Goal: Information Seeking & Learning: Compare options

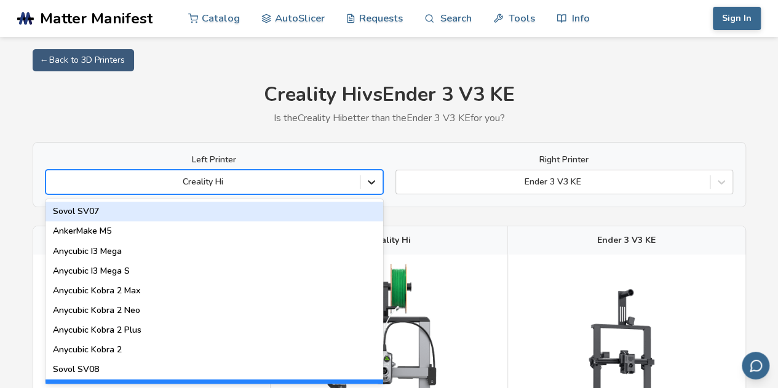
click at [368, 180] on icon at bounding box center [371, 182] width 12 height 12
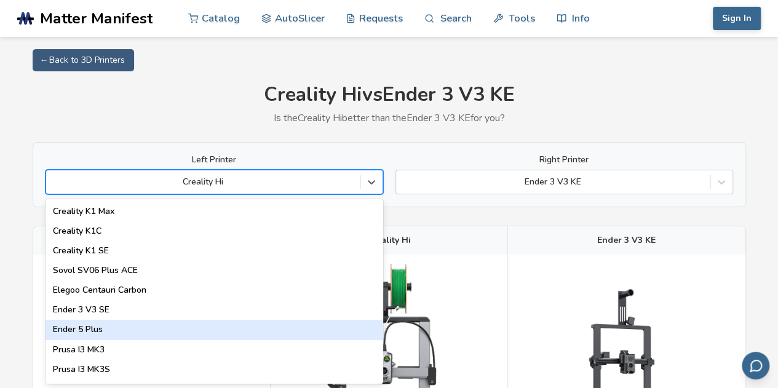
scroll to position [317, 0]
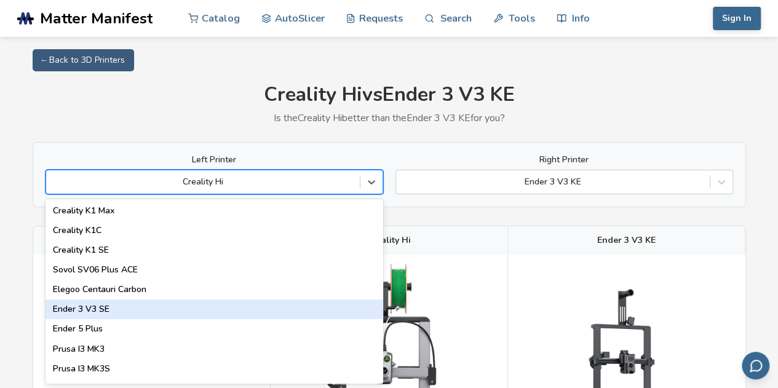
click at [133, 307] on div "Ender 3 V3 SE" at bounding box center [215, 309] width 338 height 20
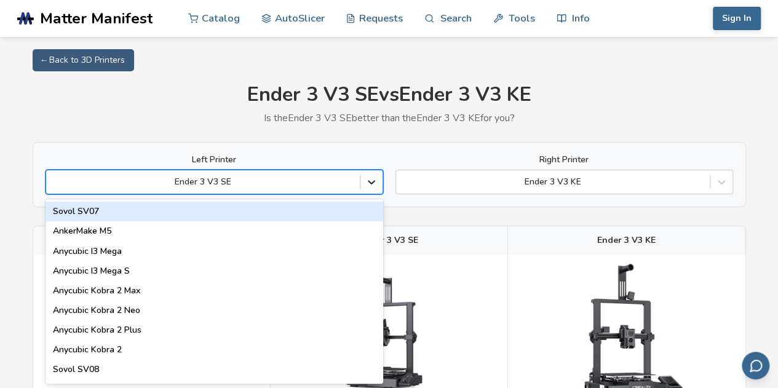
click at [371, 181] on icon at bounding box center [371, 182] width 12 height 12
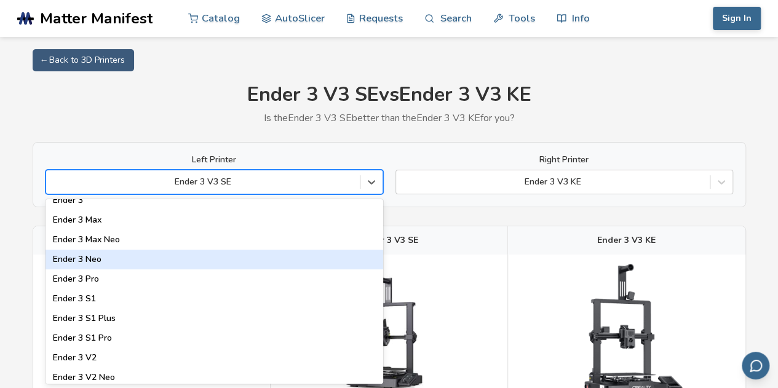
scroll to position [1099, 0]
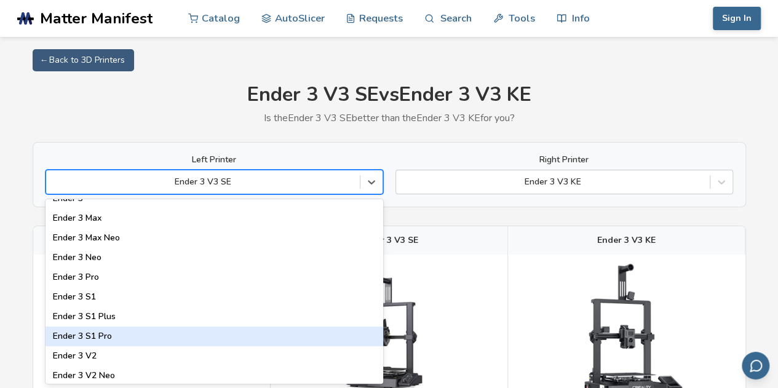
click at [141, 333] on div "Ender 3 S1 Pro" at bounding box center [215, 337] width 338 height 20
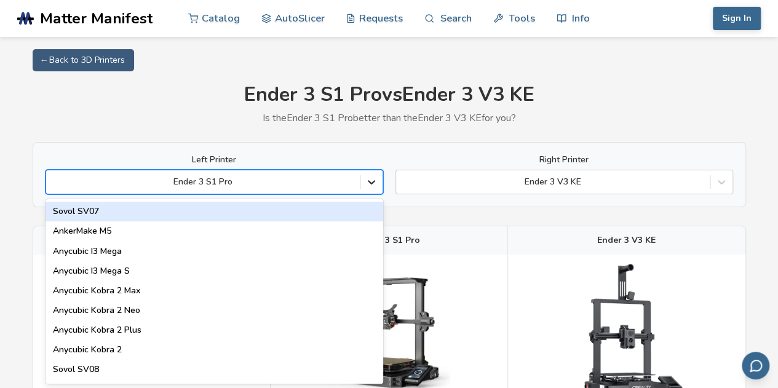
click at [368, 186] on icon at bounding box center [371, 182] width 12 height 12
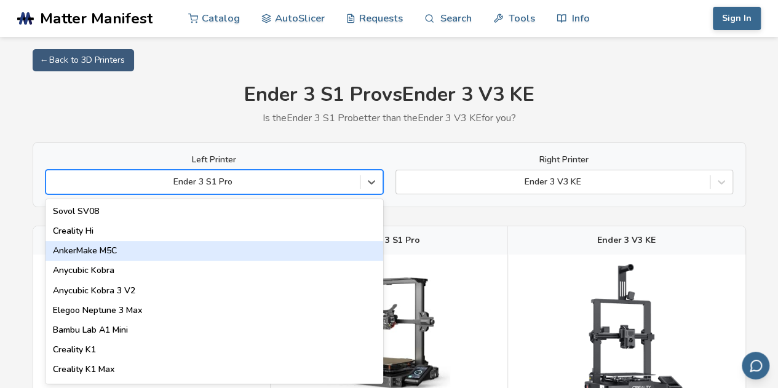
scroll to position [161, 0]
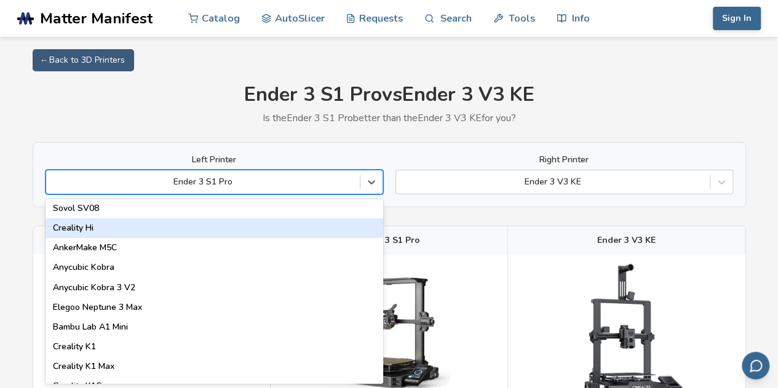
click at [92, 227] on div "Creality Hi" at bounding box center [215, 228] width 338 height 20
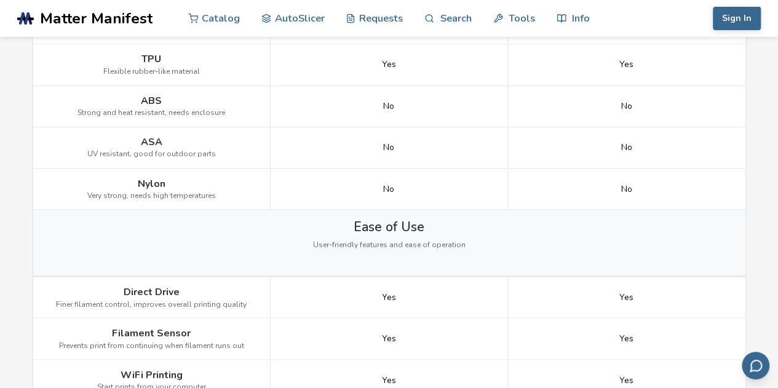
scroll to position [1002, 0]
